Goal: Information Seeking & Learning: Learn about a topic

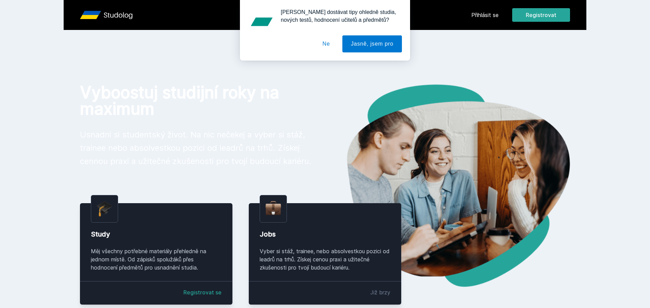
click at [486, 11] on div "[PERSON_NAME] dostávat tipy ohledně studia, nových testů, hodnocení učitelů a p…" at bounding box center [325, 30] width 650 height 61
click at [483, 12] on div "[PERSON_NAME] dostávat tipy ohledně studia, nových testů, hodnocení učitelů a p…" at bounding box center [325, 30] width 650 height 61
click at [312, 41] on div at bounding box center [325, 43] width 154 height 17
click at [324, 39] on button "Ne" at bounding box center [326, 43] width 25 height 17
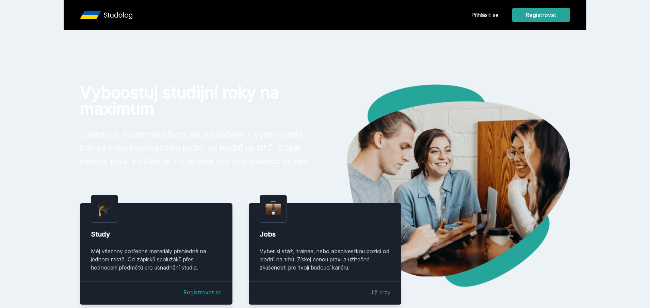
click at [486, 11] on link "Přihlásit se" at bounding box center [485, 15] width 27 height 8
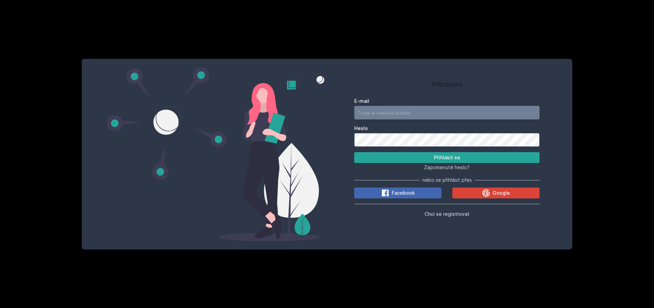
click at [410, 113] on input "E-mail" at bounding box center [446, 113] width 185 height 14
type input "[EMAIL_ADDRESS][DOMAIN_NAME]"
click at [354, 152] on button "Přihlásit se" at bounding box center [446, 157] width 185 height 11
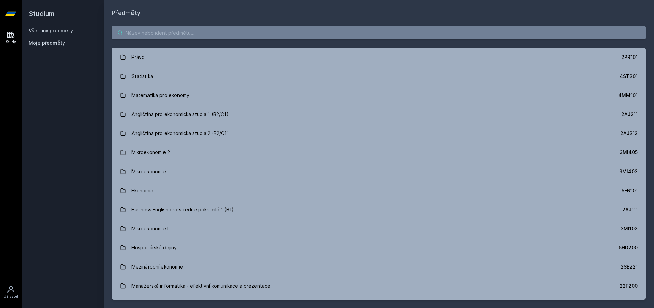
click at [269, 35] on input "search" at bounding box center [379, 33] width 534 height 14
type input "it governance"
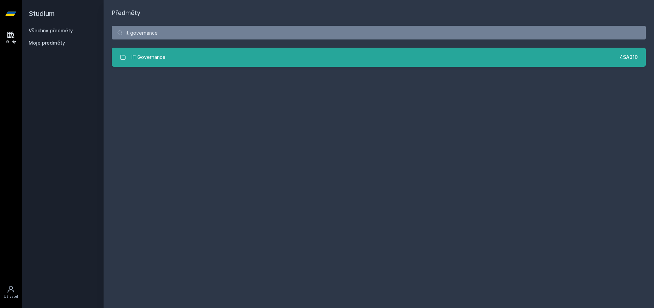
click at [267, 61] on link "IT Governance 4SA310" at bounding box center [379, 57] width 534 height 19
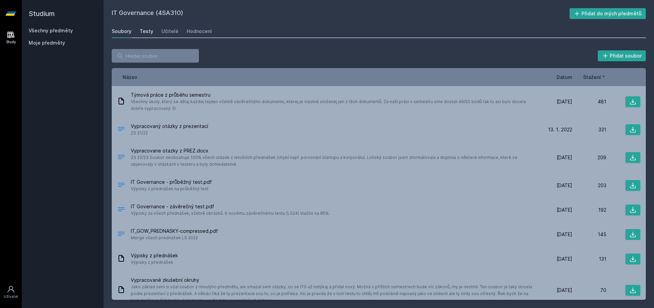
click at [141, 33] on div "Testy" at bounding box center [147, 31] width 14 height 7
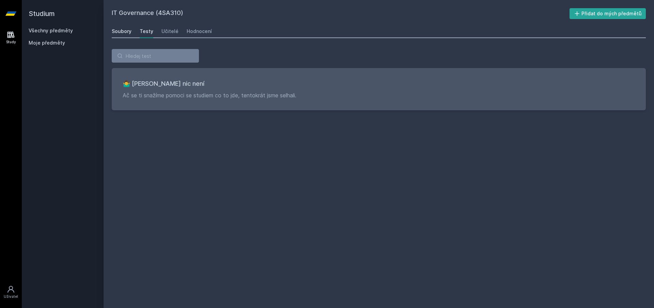
click at [120, 32] on div "Soubory" at bounding box center [122, 31] width 20 height 7
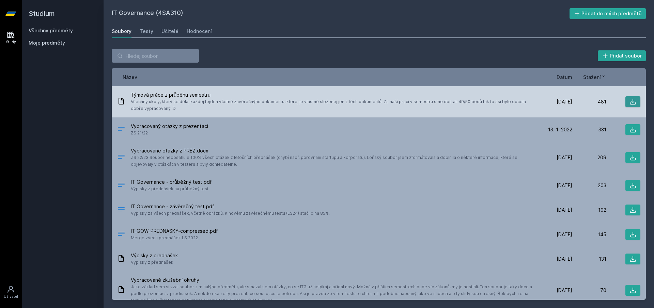
click at [630, 103] on icon at bounding box center [632, 101] width 7 height 7
